Goal: Task Accomplishment & Management: Manage account settings

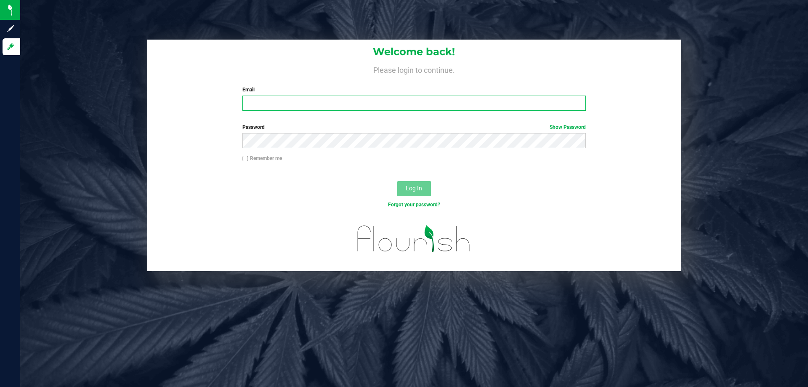
click at [323, 103] on input "Email" at bounding box center [413, 102] width 343 height 15
type input "[EMAIL_ADDRESS][DOMAIN_NAME]"
click at [397, 181] on button "Log In" at bounding box center [414, 188] width 34 height 15
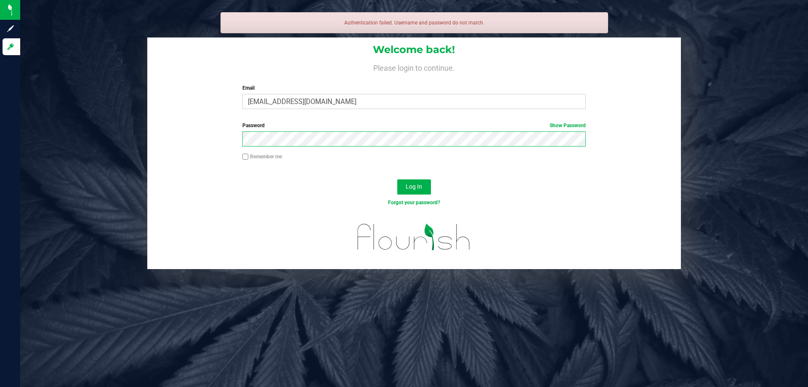
click at [397, 179] on button "Log In" at bounding box center [414, 186] width 34 height 15
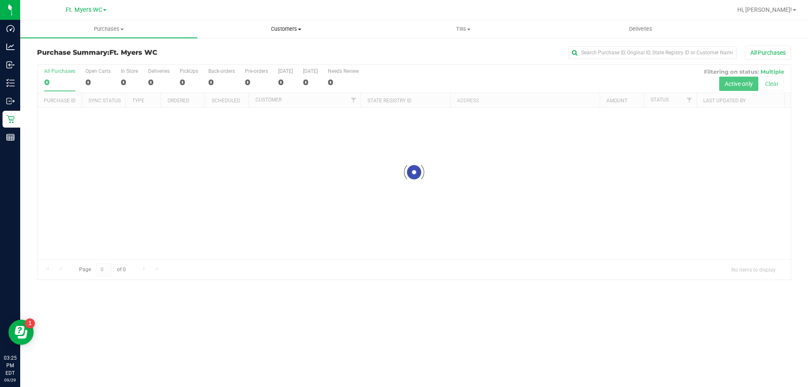
click at [299, 36] on uib-tab-heading "Customers All customers Add a new customer All physicians" at bounding box center [286, 29] width 176 height 17
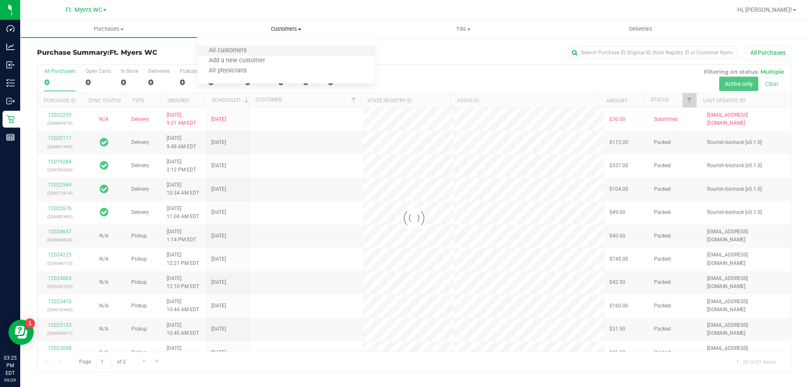
click at [279, 47] on li "All customers" at bounding box center [285, 51] width 177 height 10
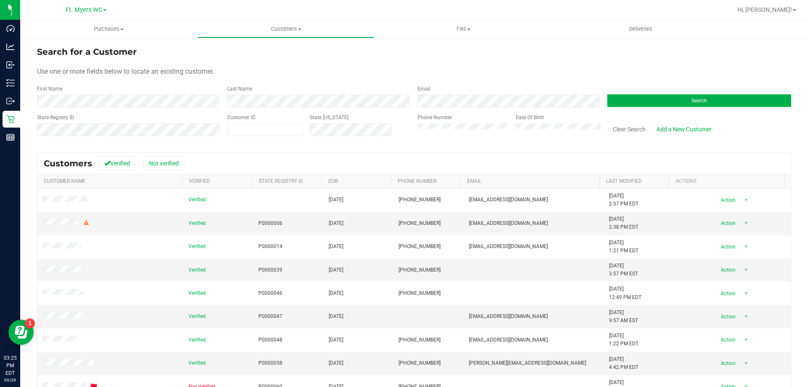
click at [84, 110] on form "Search for a Customer Use one or more fields below to locate an existing custom…" at bounding box center [414, 94] width 754 height 98
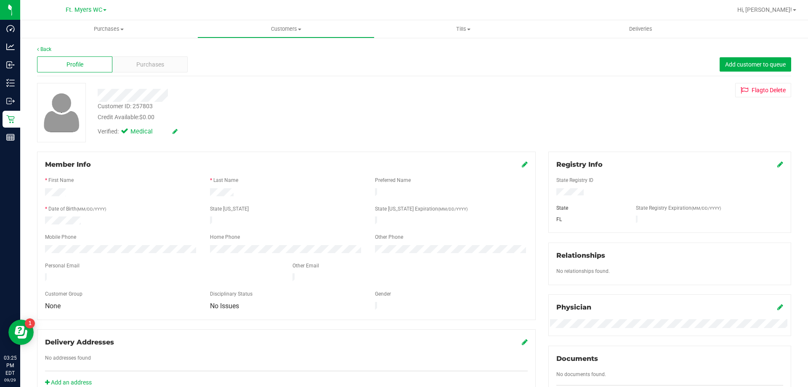
scroll to position [222, 0]
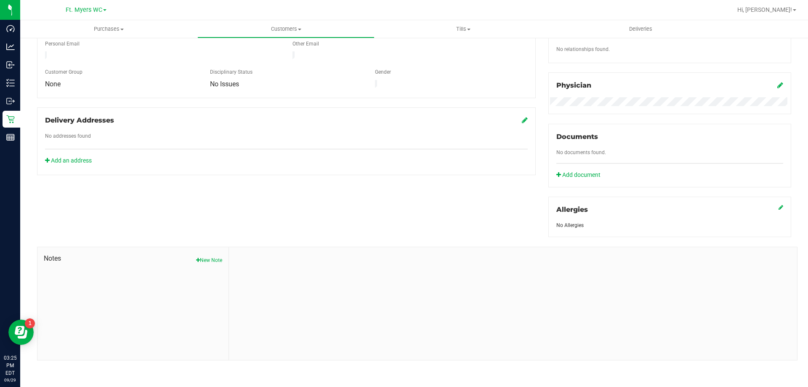
drag, startPoint x: 255, startPoint y: 141, endPoint x: 225, endPoint y: 327, distance: 187.9
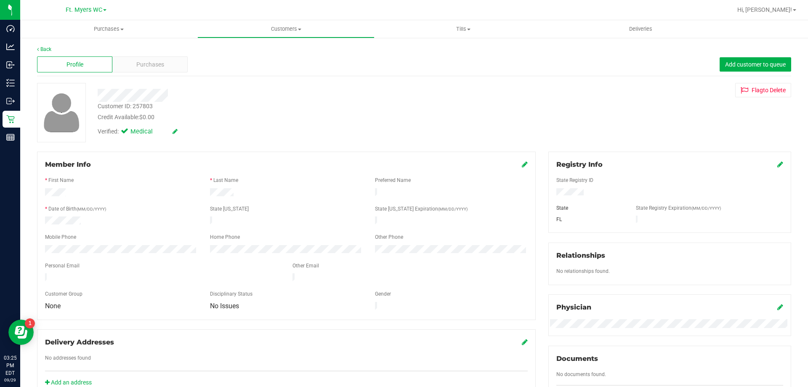
drag, startPoint x: 225, startPoint y: 279, endPoint x: 167, endPoint y: 83, distance: 204.3
click at [162, 68] on span "Purchases" at bounding box center [150, 64] width 28 height 9
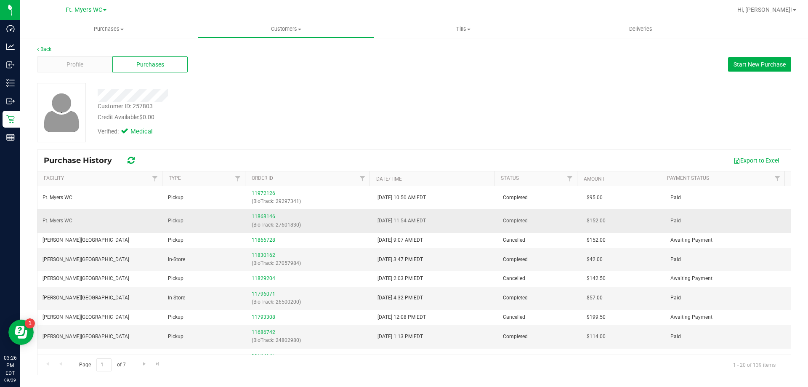
drag, startPoint x: 356, startPoint y: 217, endPoint x: 473, endPoint y: 216, distance: 117.4
click at [473, 216] on tr "Ft. [PERSON_NAME] Pickup 11868146 (BioTrack: 27601830) [DATE] 11:54 AM EDT Comp…" at bounding box center [413, 220] width 753 height 23
click at [473, 216] on td "[DATE] 11:54 AM EDT" at bounding box center [434, 220] width 125 height 23
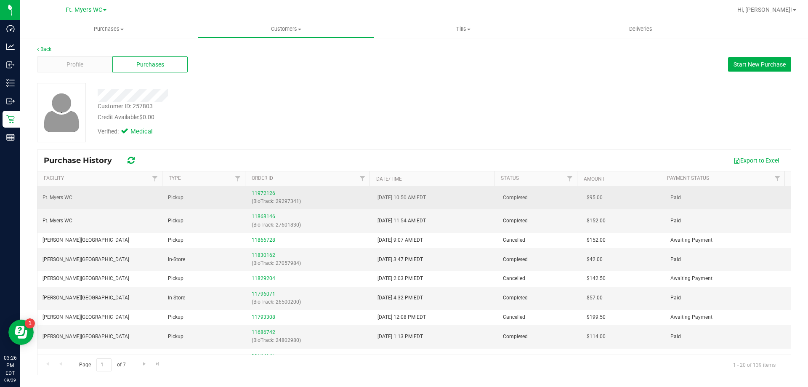
drag, startPoint x: 420, startPoint y: 208, endPoint x: 332, endPoint y: 201, distance: 88.1
click at [357, 201] on tr "Ft. [PERSON_NAME] Pickup 11972126 (BioTrack: 29297341) [DATE] 10:50 AM EDT Comp…" at bounding box center [413, 197] width 753 height 23
click at [321, 199] on p "(BioTrack: 29297341)" at bounding box center [309, 201] width 115 height 8
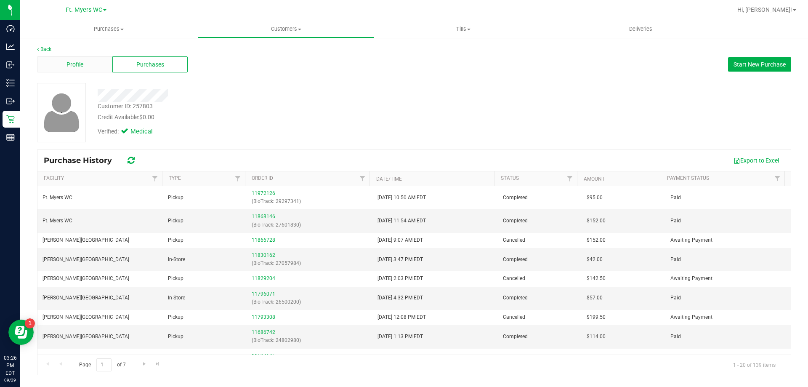
click at [86, 59] on div "Profile" at bounding box center [74, 64] width 75 height 16
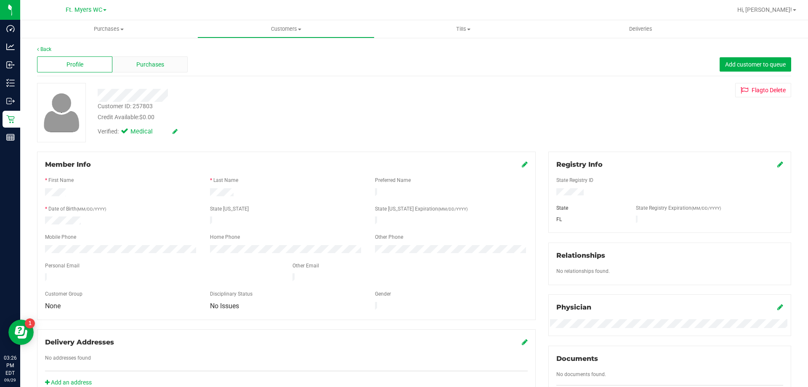
click at [151, 58] on div "Purchases" at bounding box center [149, 64] width 75 height 16
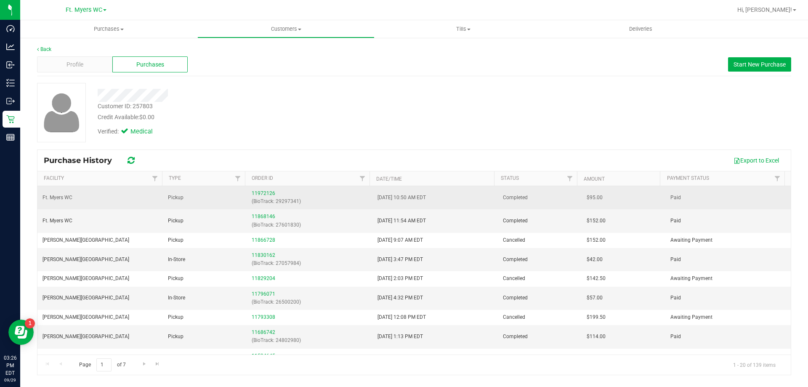
drag, startPoint x: 445, startPoint y: 193, endPoint x: 378, endPoint y: 196, distance: 66.5
click at [378, 196] on td "[DATE] 10:50 AM EDT" at bounding box center [434, 197] width 125 height 23
click at [378, 196] on span "[DATE] 10:50 AM EDT" at bounding box center [401, 197] width 48 height 8
click at [258, 195] on link "11972126" at bounding box center [264, 193] width 24 height 6
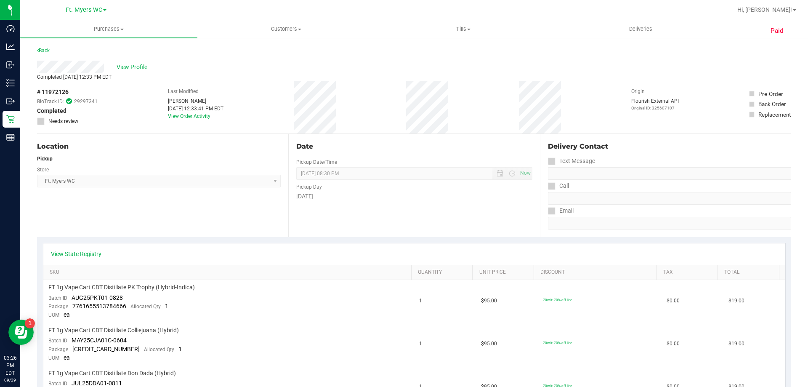
click at [392, 90] on div "# 11972126 BioTrack ID: 29297341 Completed Needs review Last Modified [PERSON_N…" at bounding box center [414, 107] width 754 height 53
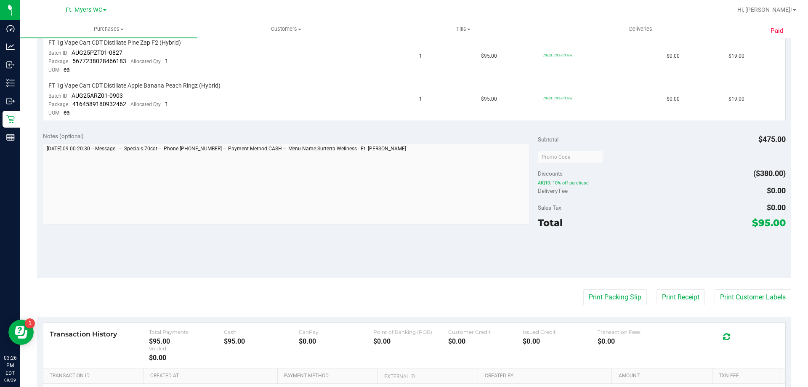
scroll to position [477, 0]
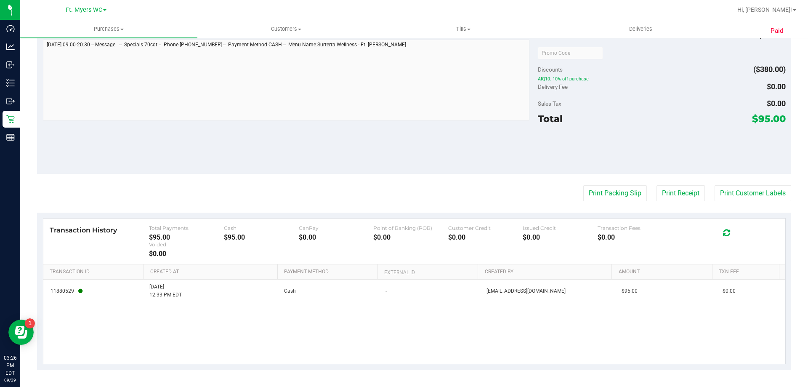
drag, startPoint x: 344, startPoint y: 101, endPoint x: 361, endPoint y: 327, distance: 226.9
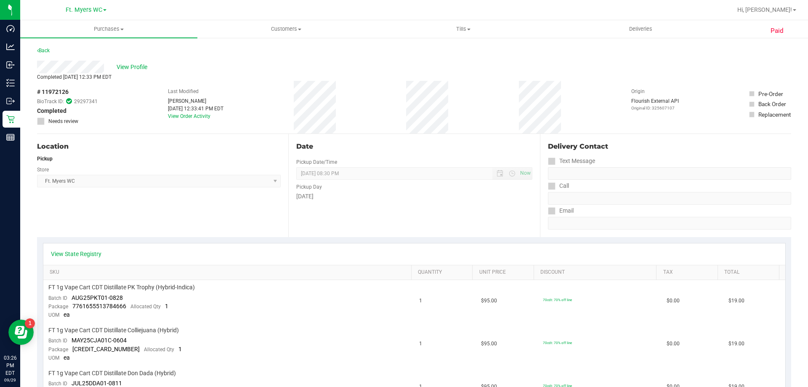
drag, startPoint x: 368, startPoint y: 327, endPoint x: 346, endPoint y: 50, distance: 278.5
click at [349, 66] on div "View Profile" at bounding box center [414, 67] width 754 height 13
click at [372, 80] on div "Completed [DATE] 12:33 PM EDT" at bounding box center [414, 77] width 754 height 8
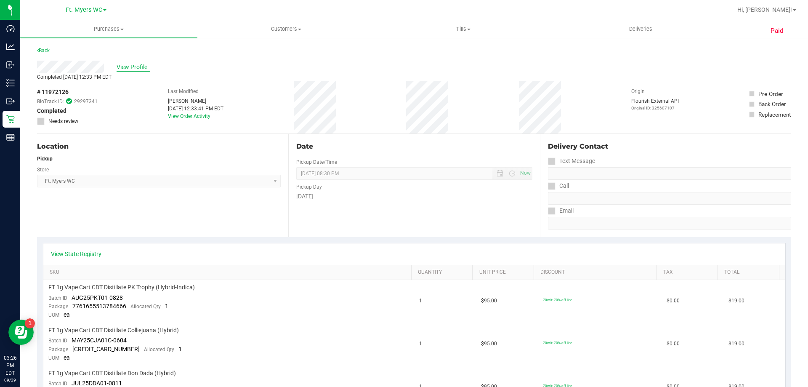
click at [130, 66] on span "View Profile" at bounding box center [134, 67] width 34 height 9
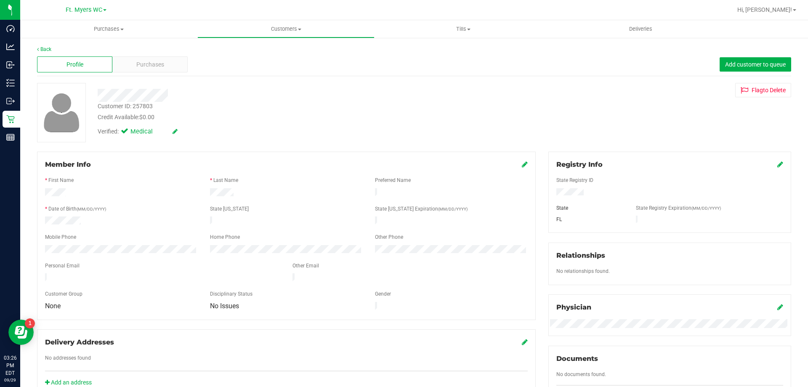
drag, startPoint x: 176, startPoint y: 187, endPoint x: 295, endPoint y: 183, distance: 118.7
click at [251, 176] on form "Member Info * First Name * Last Name Preferred Name * Date of Birth (MM/DD/YYYY…" at bounding box center [286, 235] width 482 height 152
click at [295, 183] on div "* Last Name" at bounding box center [286, 181] width 165 height 10
click at [311, 178] on div "* Last Name" at bounding box center [286, 181] width 165 height 10
click at [522, 158] on div "Member Info * First Name * Last Name Preferred Name * Date of Birth (MM/DD/YYYY…" at bounding box center [286, 235] width 498 height 168
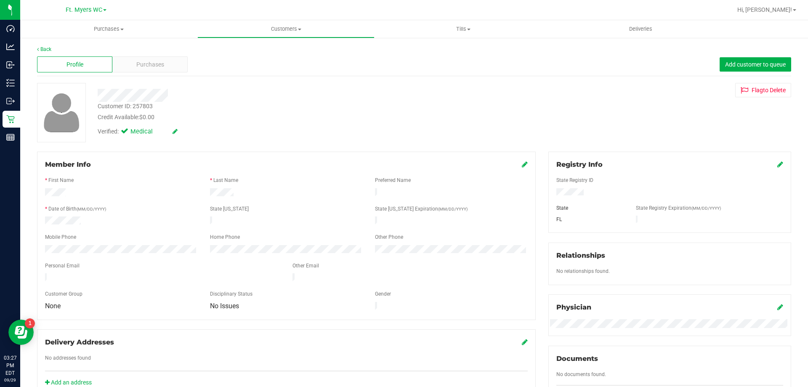
click at [522, 159] on span at bounding box center [525, 164] width 6 height 10
click at [524, 164] on div "Member Info * First Name * Last Name Preferred Name * Date of Birth (MM/DD/YYYY…" at bounding box center [286, 235] width 498 height 168
click at [522, 164] on icon at bounding box center [525, 164] width 6 height 7
click at [259, 326] on div "Member Info * First Name * Last Name Preferred Name * Date of Birth (MM/DD/YYYY…" at bounding box center [286, 239] width 498 height 176
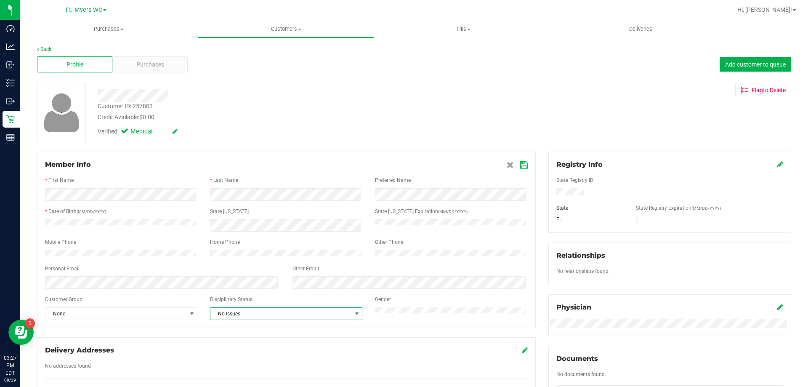
drag, startPoint x: 258, startPoint y: 323, endPoint x: 257, endPoint y: 316, distance: 7.8
click at [257, 320] on span "No Issues" at bounding box center [286, 313] width 152 height 13
click at [249, 342] on li "Warning - Level 1" at bounding box center [284, 345] width 150 height 13
click at [520, 165] on icon at bounding box center [524, 165] width 8 height 7
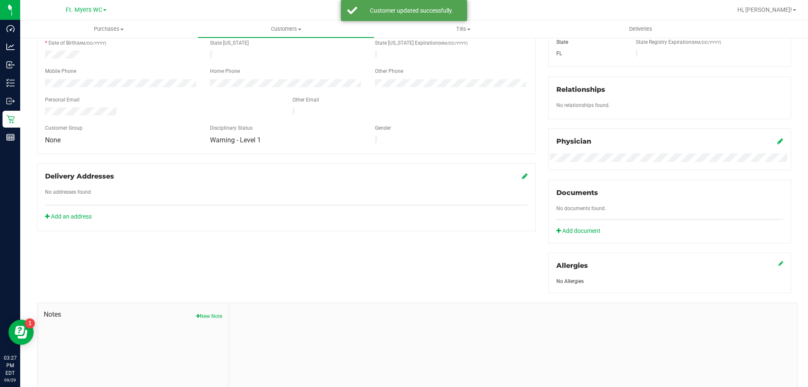
scroll to position [168, 0]
click at [76, 215] on div "Delivery Addresses No addresses found Add an address" at bounding box center [286, 195] width 498 height 68
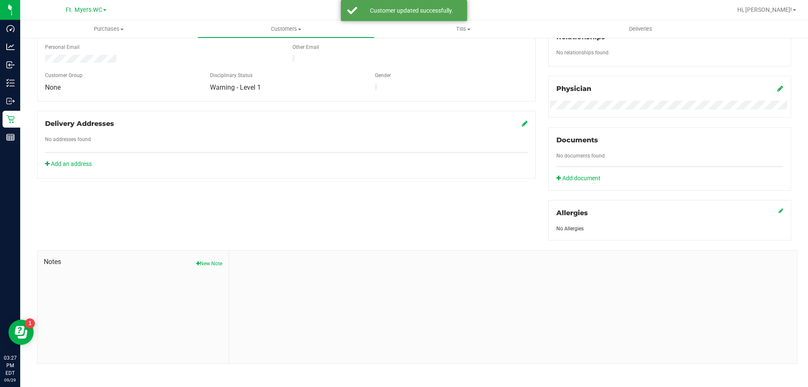
scroll to position [222, 0]
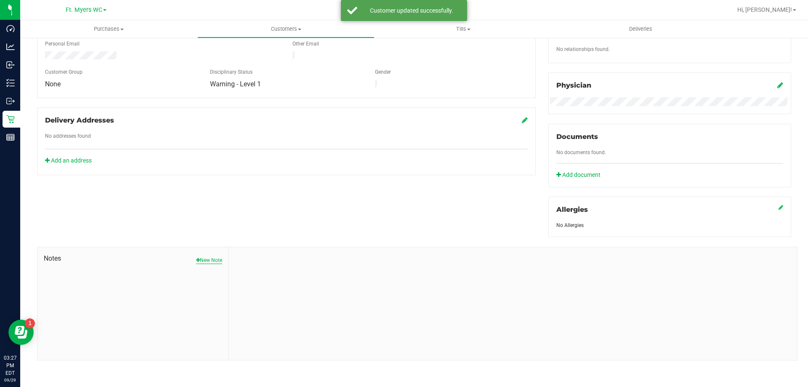
click at [208, 256] on button "New Note" at bounding box center [209, 260] width 26 height 8
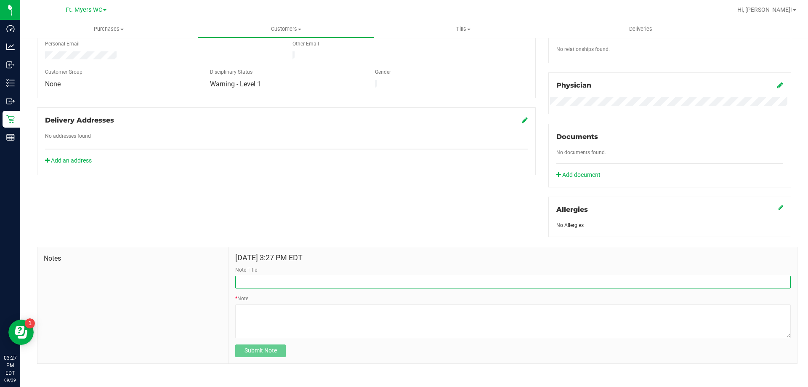
click at [300, 281] on input "Note Title" at bounding box center [512, 281] width 555 height 13
type input "*Warning level 1 due to us owing a customer a free pre-roll*"
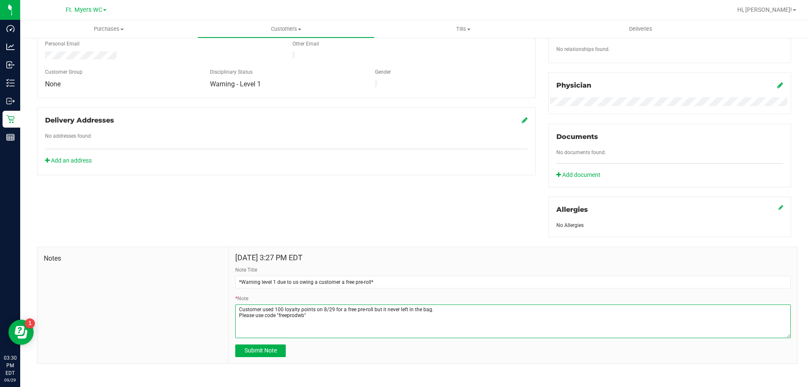
click at [506, 321] on textarea "* Note" at bounding box center [512, 321] width 555 height 34
click at [493, 310] on textarea "* Note" at bounding box center [512, 321] width 555 height 34
click at [352, 322] on textarea "* Note" at bounding box center [512, 321] width 555 height 34
type textarea "Customer used 100 loyalty points on 8/29 for a free pre-roll but it never left …"
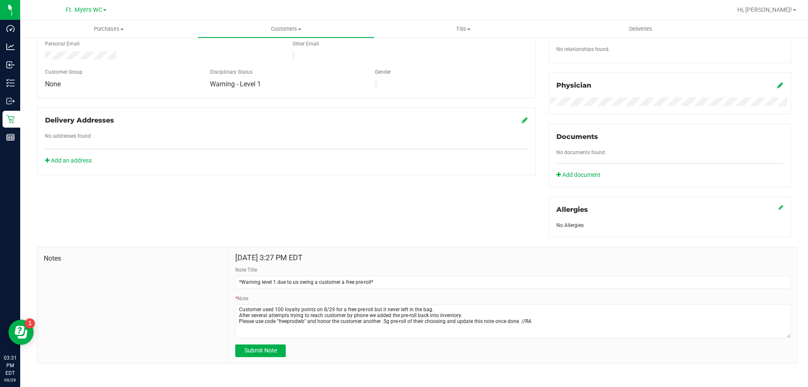
click at [272, 357] on div "[DATE] 3:27 PM EDT Note Title *Warning level 1 due to us owing a customer a fre…" at bounding box center [513, 305] width 568 height 116
click at [272, 342] on form "[DATE] 3:27 PM EDT Note Title *Warning level 1 due to us owing a customer a fre…" at bounding box center [512, 304] width 555 height 103
click at [272, 349] on span "Submit Note" at bounding box center [260, 350] width 32 height 7
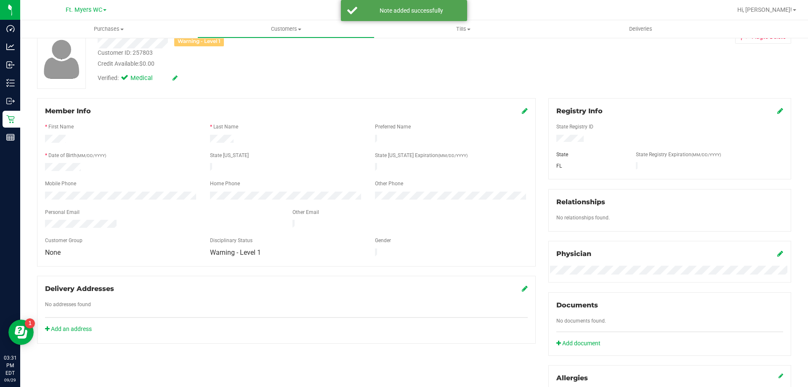
click at [236, 80] on div "Verified: Medical" at bounding box center [282, 77] width 383 height 19
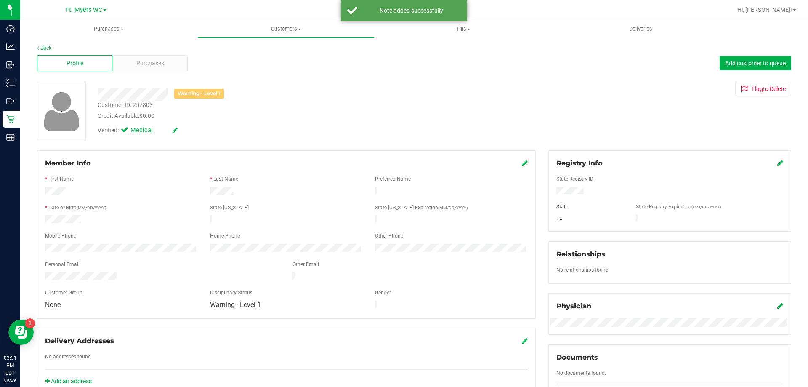
scroll to position [0, 0]
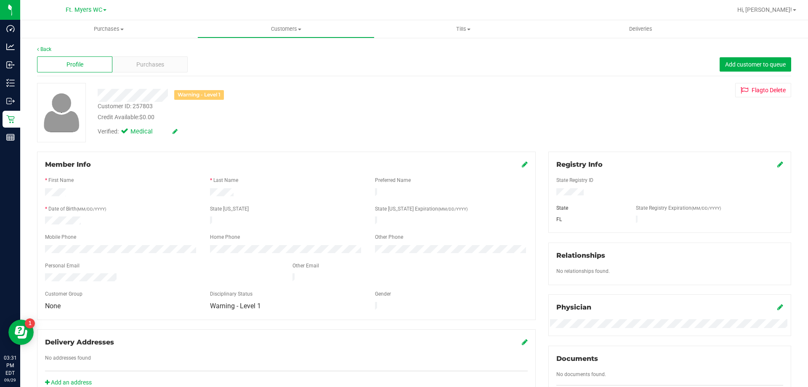
click at [164, 49] on div "Back" at bounding box center [414, 49] width 754 height 8
drag, startPoint x: 168, startPoint y: 56, endPoint x: 170, endPoint y: 63, distance: 7.3
click at [168, 56] on div "Profile Purchases Add customer to queue" at bounding box center [414, 64] width 754 height 23
click at [170, 68] on div "Purchases" at bounding box center [149, 64] width 75 height 16
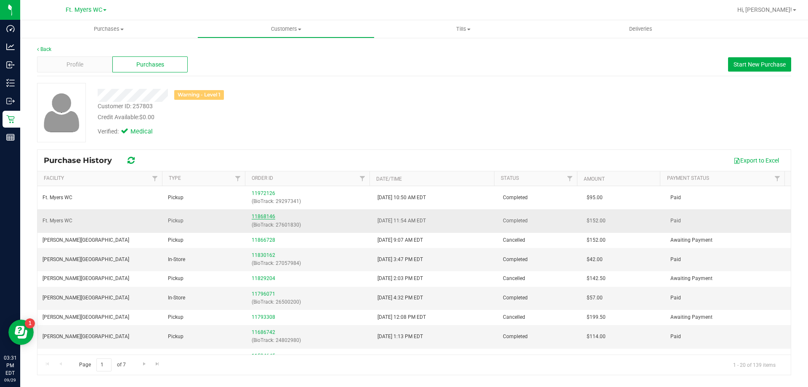
click at [263, 217] on link "11868146" at bounding box center [264, 216] width 24 height 6
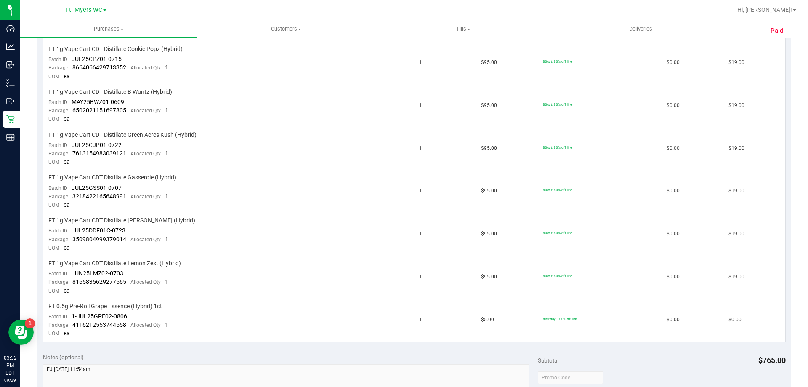
scroll to position [336, 0]
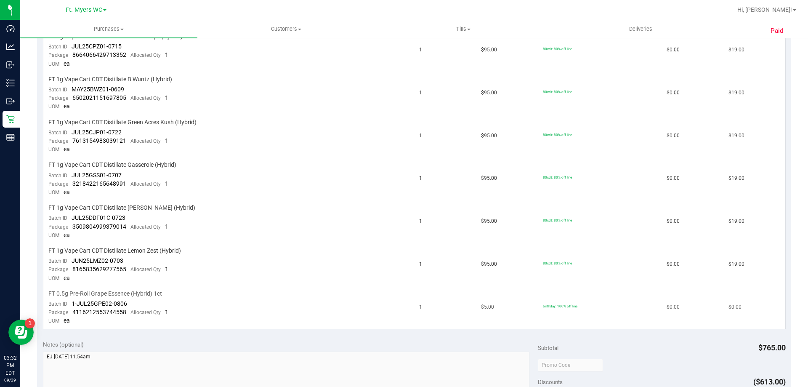
click at [293, 289] on div "FT 0.5g Pre-Roll Grape Essence (Hybrid) 1ct" at bounding box center [228, 293] width 361 height 8
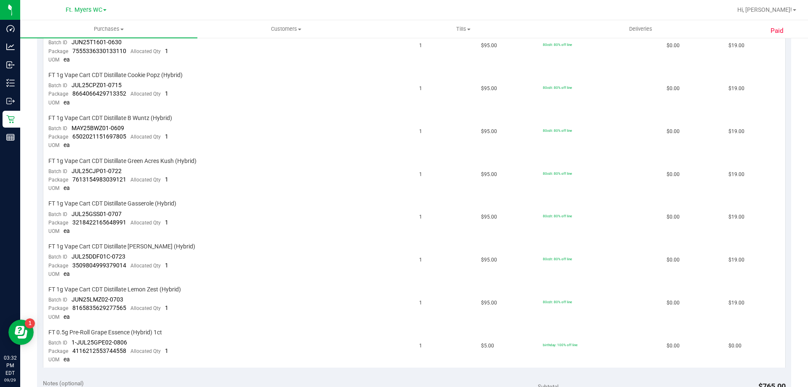
scroll to position [0, 0]
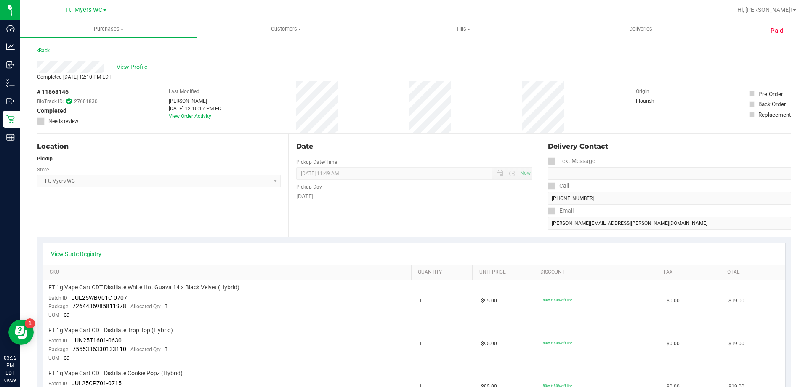
drag, startPoint x: 420, startPoint y: 352, endPoint x: 412, endPoint y: 190, distance: 162.1
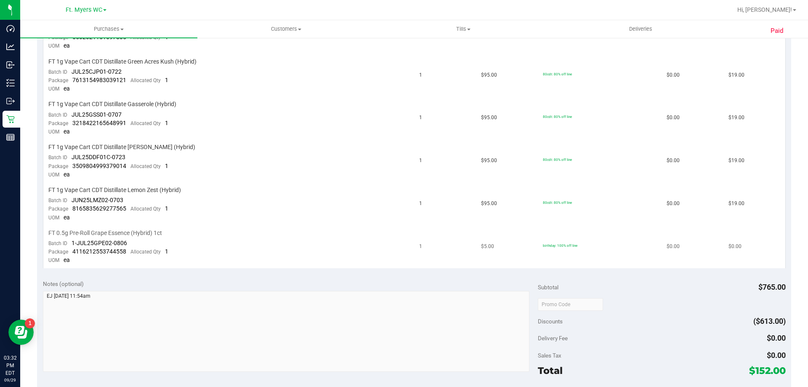
scroll to position [294, 0]
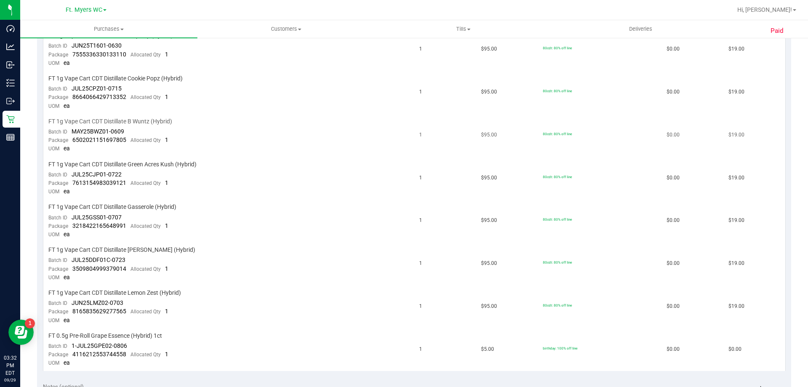
click at [217, 155] on td "FT 1g Vape Cart CDT Distillate B Wuntz (Hybrid) Batch ID MAY25BWZ01-0609 Packag…" at bounding box center [228, 135] width 371 height 43
drag, startPoint x: 142, startPoint y: 347, endPoint x: 72, endPoint y: 347, distance: 69.8
click at [72, 347] on td "FT 0.5g Pre-Roll Grape Essence (Hybrid) 1ct Batch ID 1-JUL25GPE02-0806 Package …" at bounding box center [228, 349] width 371 height 42
copy span "1-JUL25GPE02-0806"
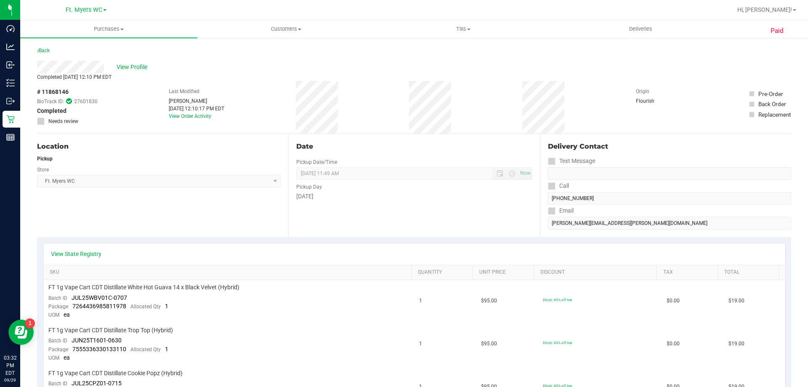
drag, startPoint x: 293, startPoint y: 301, endPoint x: 301, endPoint y: 9, distance: 292.4
click at [139, 72] on div "View Profile" at bounding box center [414, 67] width 754 height 13
click at [139, 69] on span "View Profile" at bounding box center [134, 67] width 34 height 9
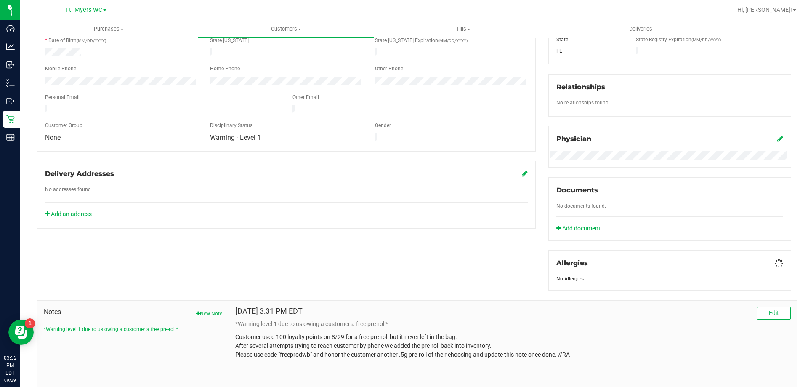
scroll to position [180, 0]
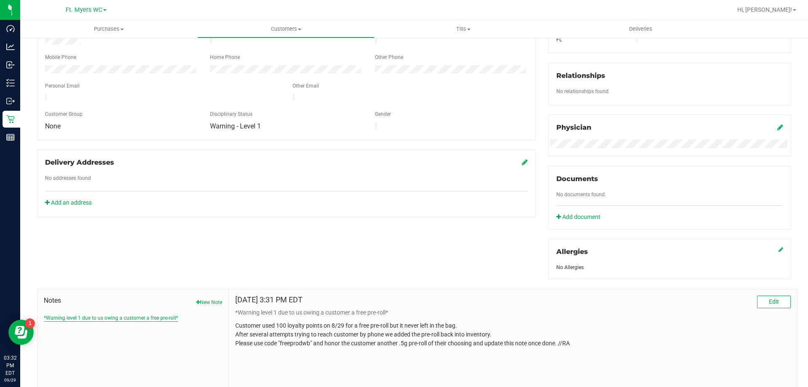
click at [165, 319] on button "*Warning level 1 due to us owing a customer a free pre-roll*" at bounding box center [111, 318] width 134 height 8
click at [764, 306] on button "Edit" at bounding box center [774, 301] width 34 height 13
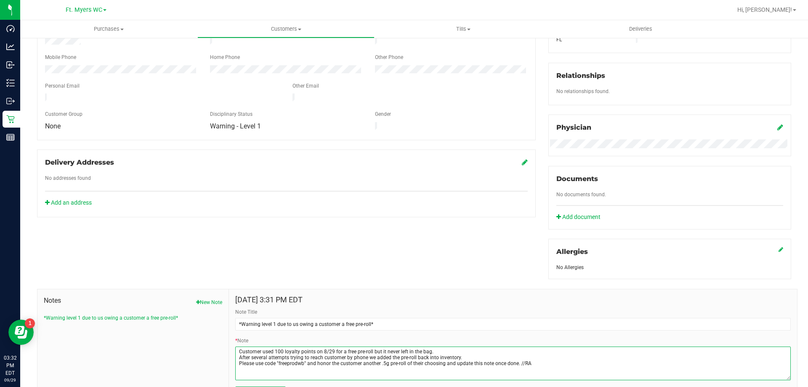
drag, startPoint x: 318, startPoint y: 348, endPoint x: 261, endPoint y: 349, distance: 56.8
click at [261, 349] on textarea "* Note" at bounding box center [512, 363] width 555 height 34
click at [258, 350] on textarea "* Note" at bounding box center [512, 363] width 555 height 34
click at [256, 350] on textarea "* Note" at bounding box center [512, 363] width 555 height 34
click at [440, 355] on textarea "* Note" at bounding box center [512, 363] width 555 height 34
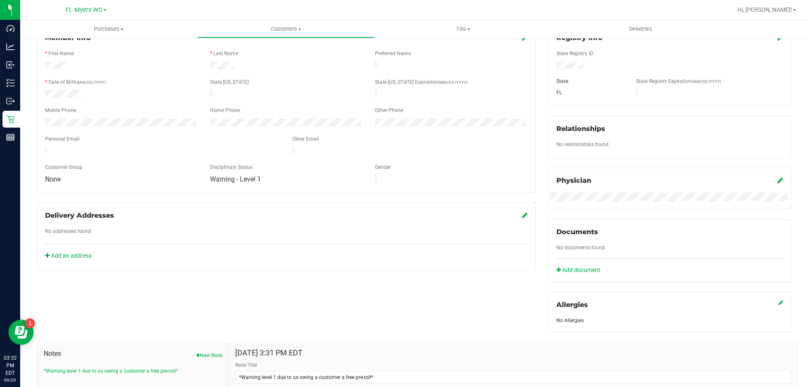
scroll to position [0, 0]
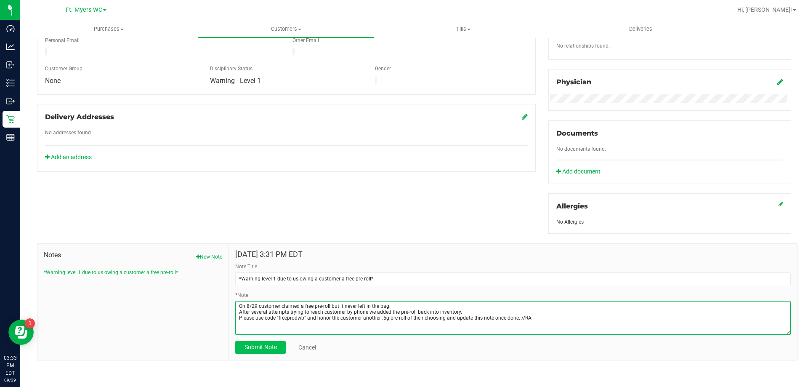
type textarea "On 8/29 customer claimed a free pre-roll but it never left in the bag. After se…"
click at [266, 343] on span "Submit Note" at bounding box center [260, 346] width 32 height 7
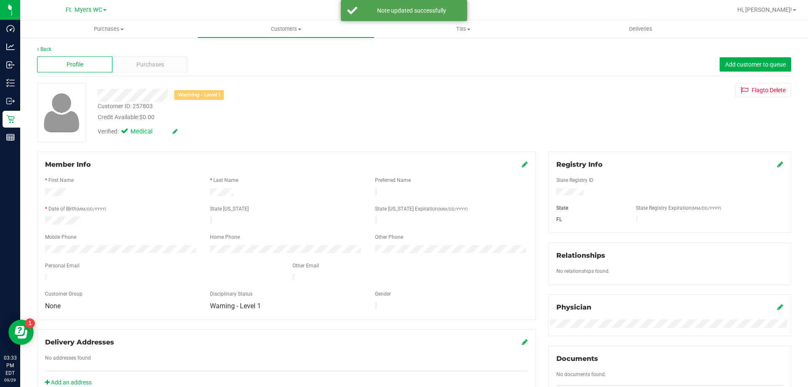
click at [183, 77] on div "Back Profile Purchases Add customer to queue Warning - Level 1 Customer ID: 257…" at bounding box center [414, 313] width 754 height 536
click at [168, 64] on div "Purchases" at bounding box center [149, 64] width 75 height 16
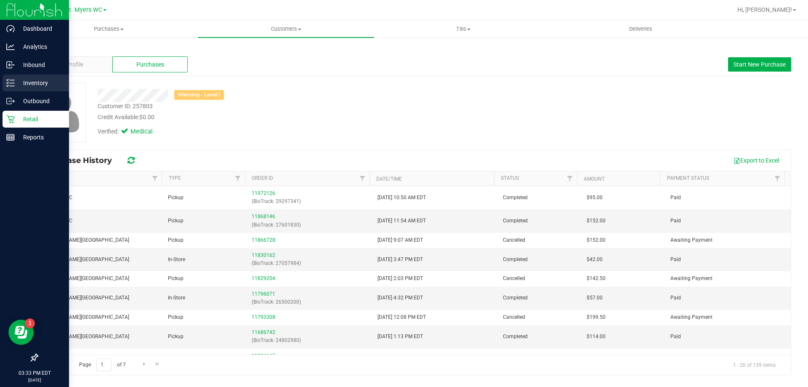
click at [16, 80] on p "Inventory" at bounding box center [40, 83] width 50 height 10
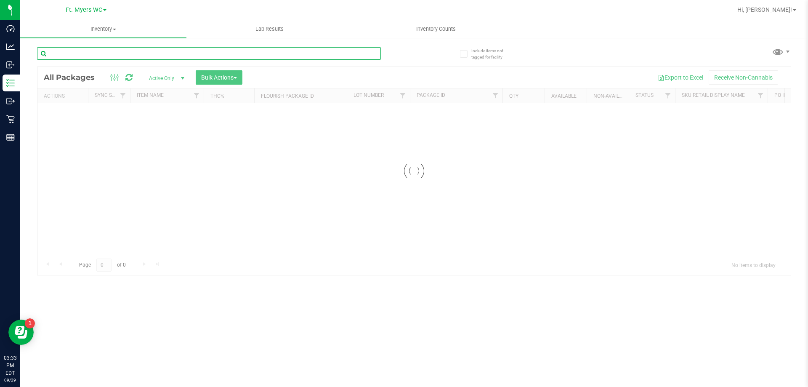
click at [130, 58] on input "text" at bounding box center [209, 53] width 344 height 13
click at [134, 49] on input "text" at bounding box center [209, 53] width 344 height 13
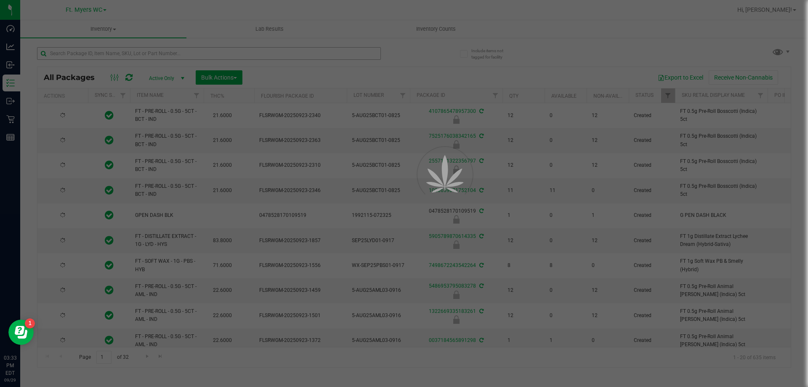
click at [134, 49] on div at bounding box center [404, 193] width 808 height 387
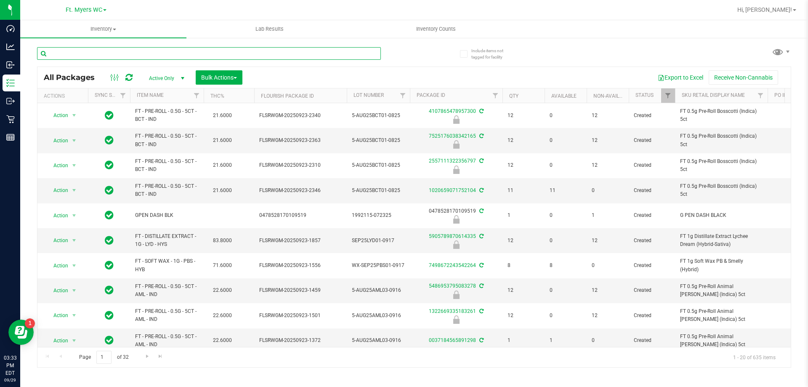
click at [135, 50] on input "text" at bounding box center [209, 53] width 344 height 13
paste input "1-JUL25GPE02-0806"
type input "1-JUL25GPE02-0806"
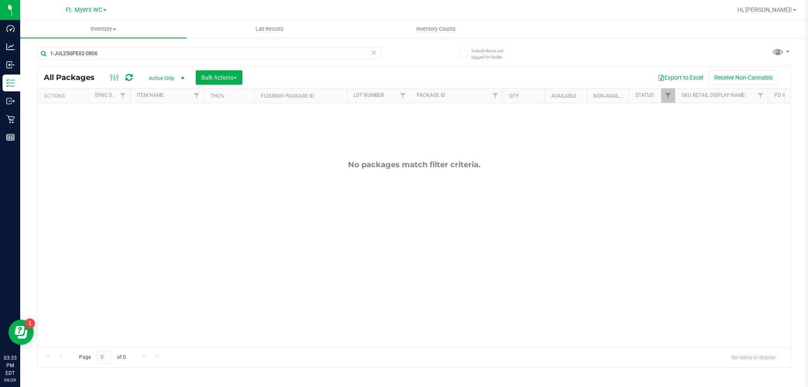
click at [162, 74] on span "Active Only" at bounding box center [165, 78] width 46 height 12
click at [164, 124] on li "All" at bounding box center [164, 129] width 45 height 13
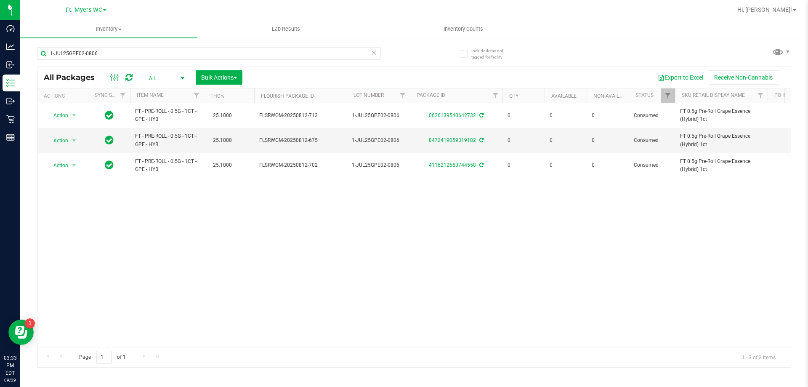
click at [295, 213] on div "Action Action Adjust qty Edit attributes Global inventory Locate package Packag…" at bounding box center [413, 225] width 753 height 244
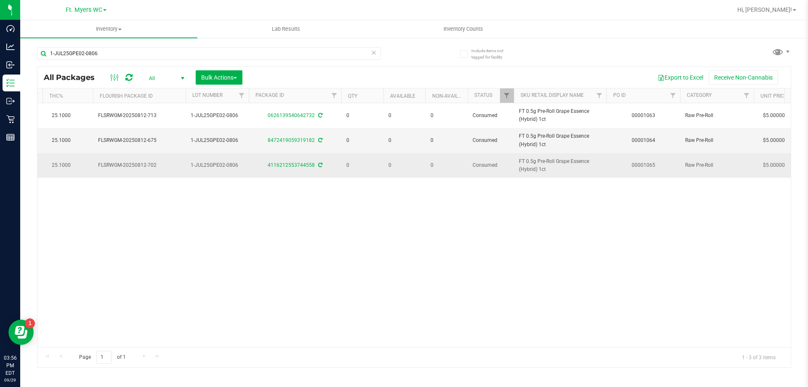
scroll to position [0, 676]
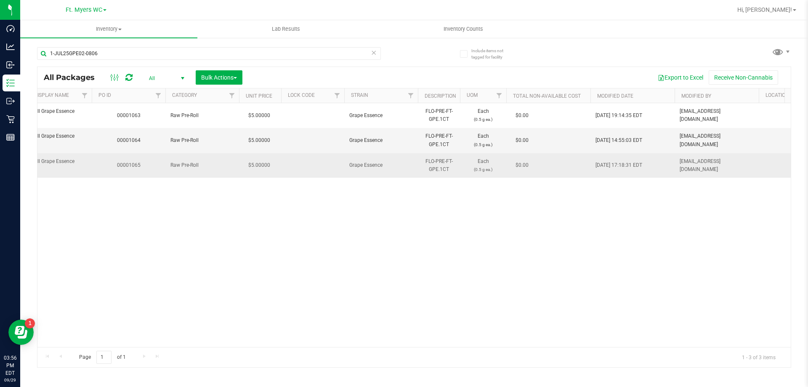
drag, startPoint x: 294, startPoint y: 152, endPoint x: 416, endPoint y: 154, distance: 122.4
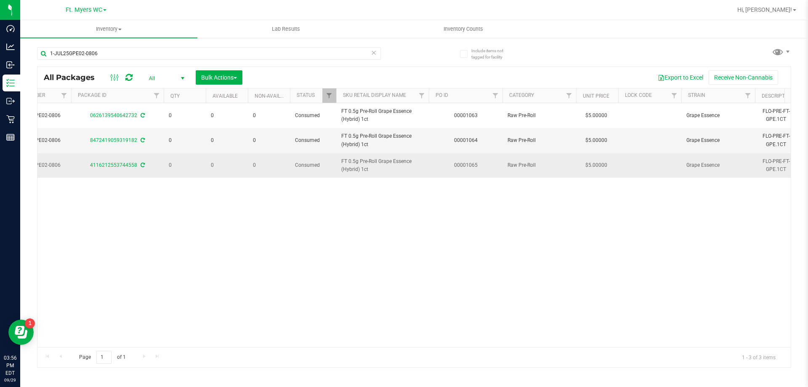
scroll to position [0, 0]
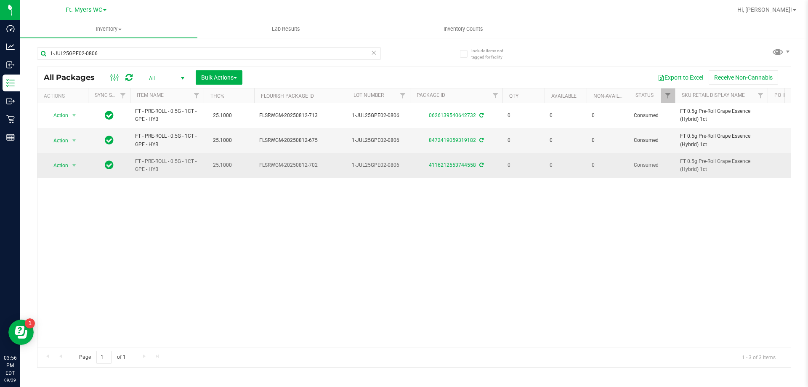
drag, startPoint x: 539, startPoint y: 168, endPoint x: 217, endPoint y: 168, distance: 322.2
click at [84, 167] on td "Action Action Adjust qty Edit attributes Global inventory Locate package Packag…" at bounding box center [62, 165] width 50 height 24
click at [78, 167] on span "select" at bounding box center [74, 165] width 11 height 12
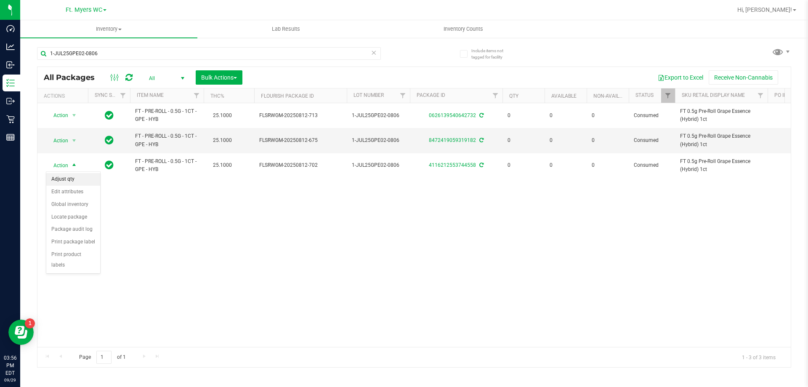
click at [82, 184] on li "Adjust qty" at bounding box center [73, 179] width 54 height 13
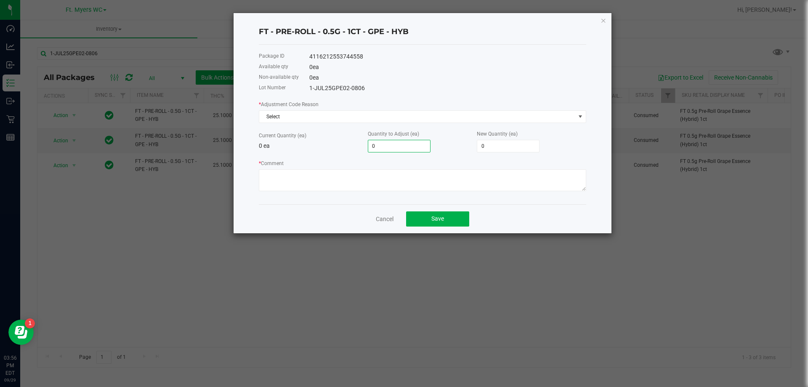
type input "1"
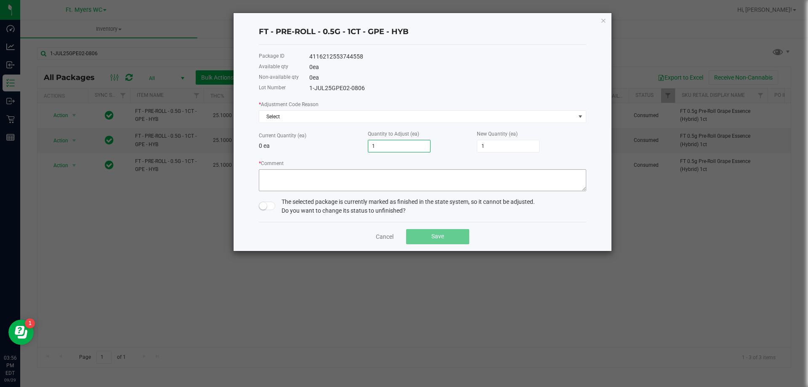
type input "1"
click at [314, 175] on textarea "* Comment" at bounding box center [422, 180] width 327 height 22
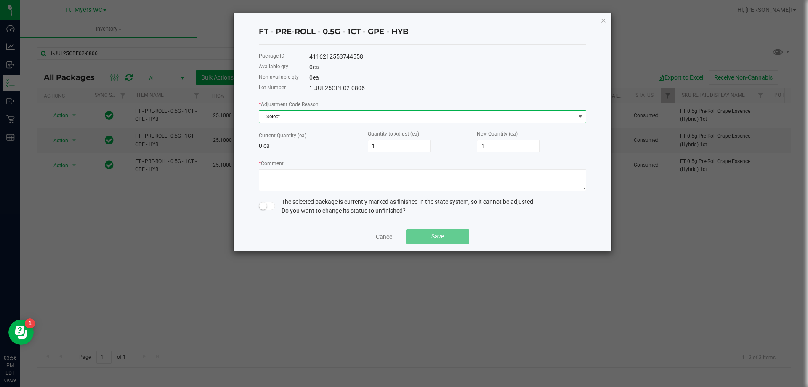
click at [331, 113] on span "Select" at bounding box center [417, 117] width 316 height 12
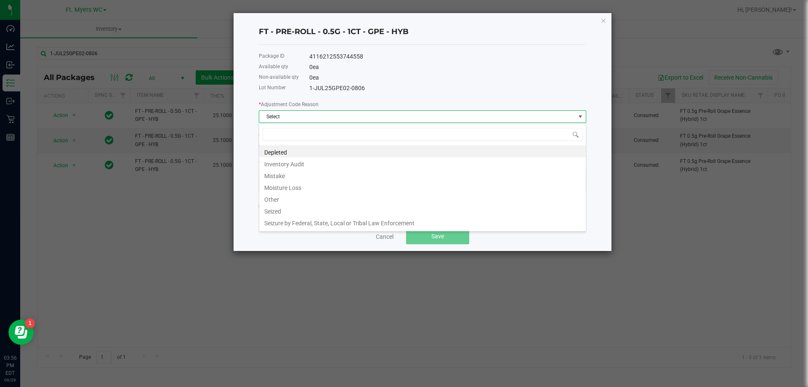
scroll to position [13, 327]
click at [299, 162] on li "Inventory Audit" at bounding box center [422, 163] width 326 height 12
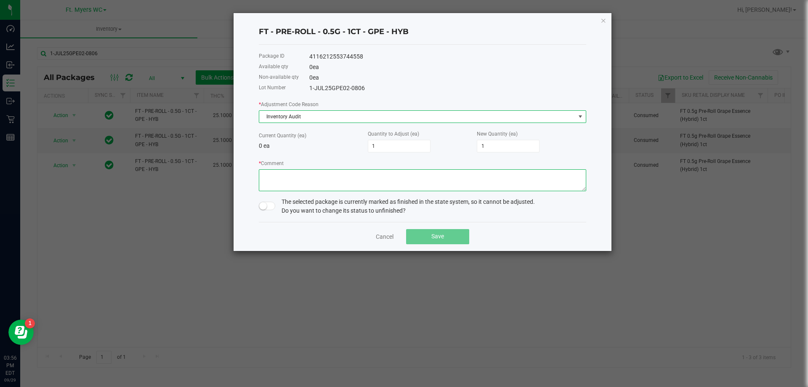
click at [313, 188] on textarea "* Comment" at bounding box center [422, 180] width 327 height 22
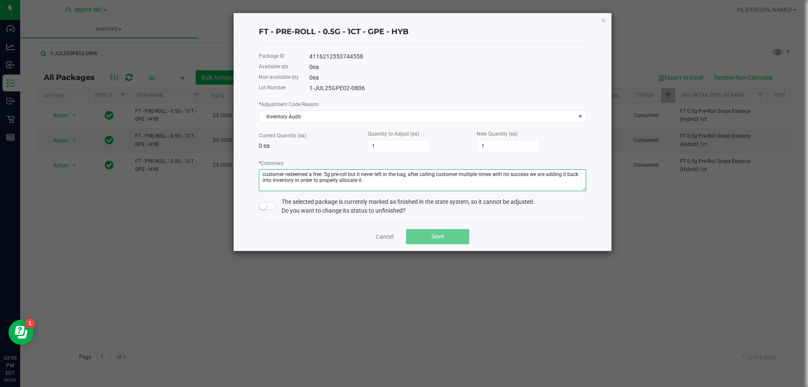
type textarea "customer redeemed a free .5g pre-roll but it never left in the bag, after calli…"
click at [264, 209] on span at bounding box center [267, 205] width 17 height 8
click at [435, 236] on span "Save" at bounding box center [437, 236] width 13 height 7
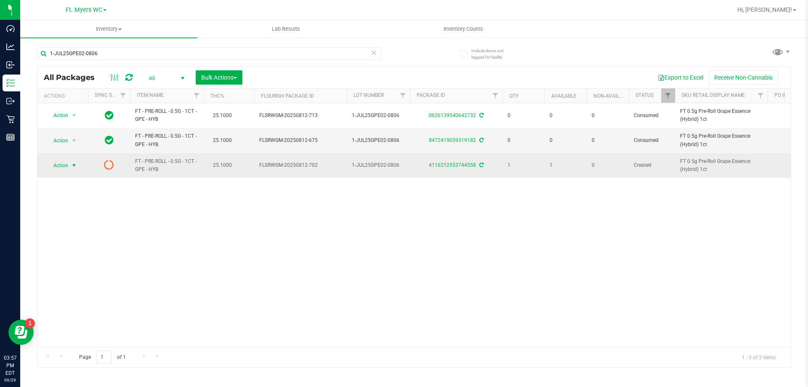
click at [66, 168] on span "Action" at bounding box center [57, 165] width 23 height 12
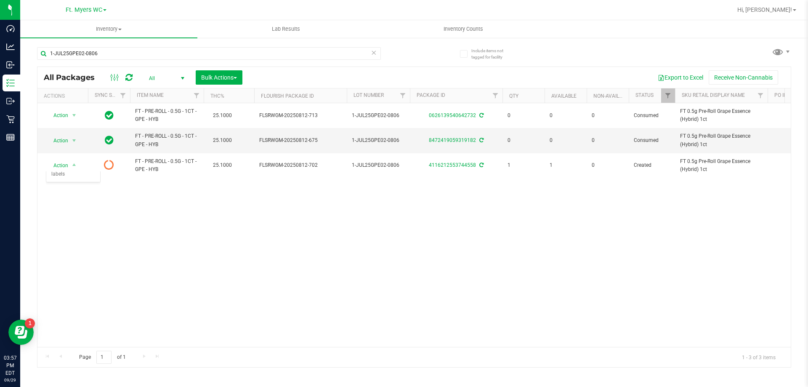
click at [139, 214] on div "Action Action Adjust qty Edit attributes Global inventory Locate package Packag…" at bounding box center [413, 225] width 753 height 244
